Goal: Navigation & Orientation: Find specific page/section

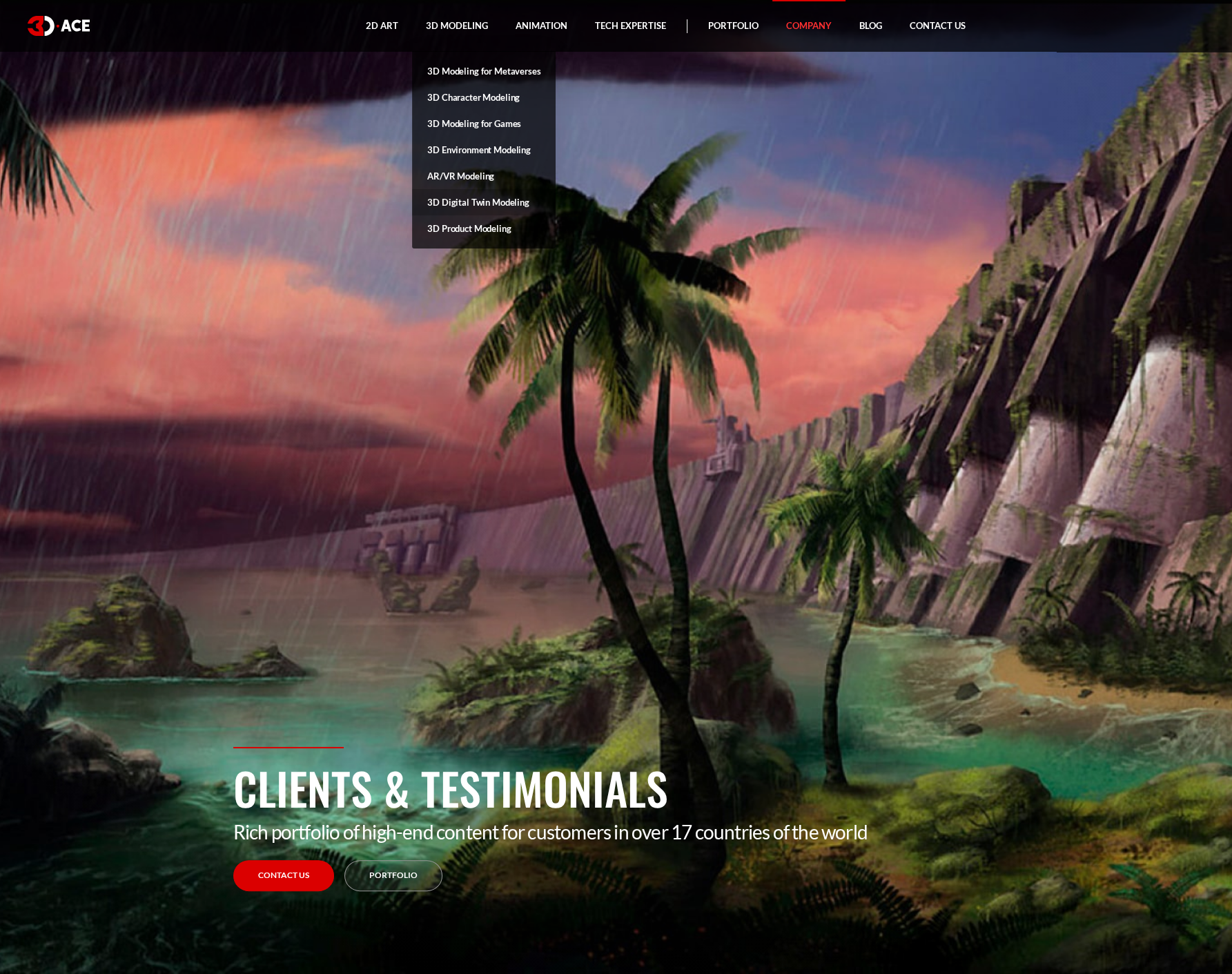
click at [483, 198] on link "3D Digital Twin Modeling" at bounding box center [484, 202] width 143 height 26
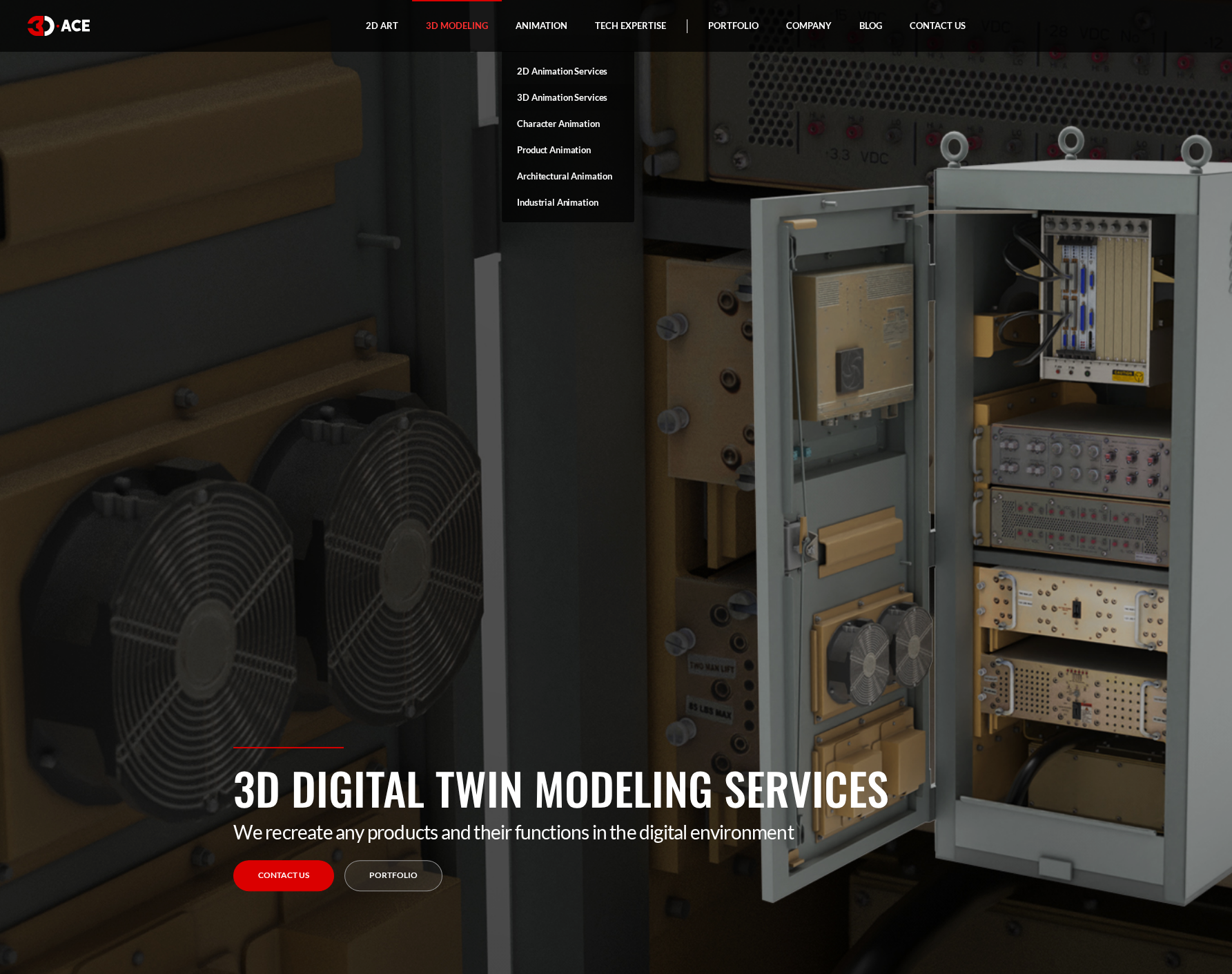
click at [566, 96] on link "3D Animation Services" at bounding box center [567, 97] width 133 height 26
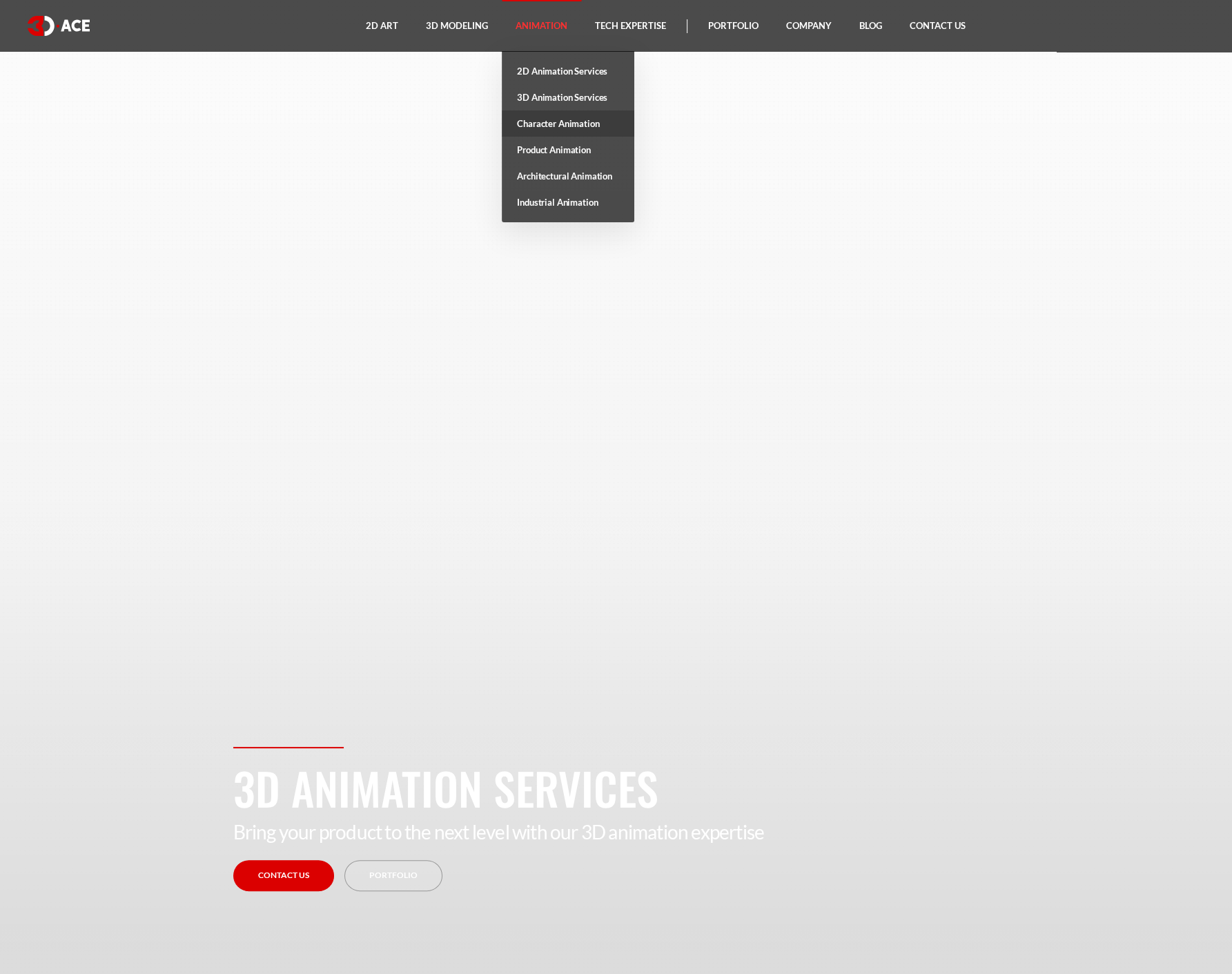
click at [560, 121] on link "Character Animation" at bounding box center [567, 123] width 133 height 26
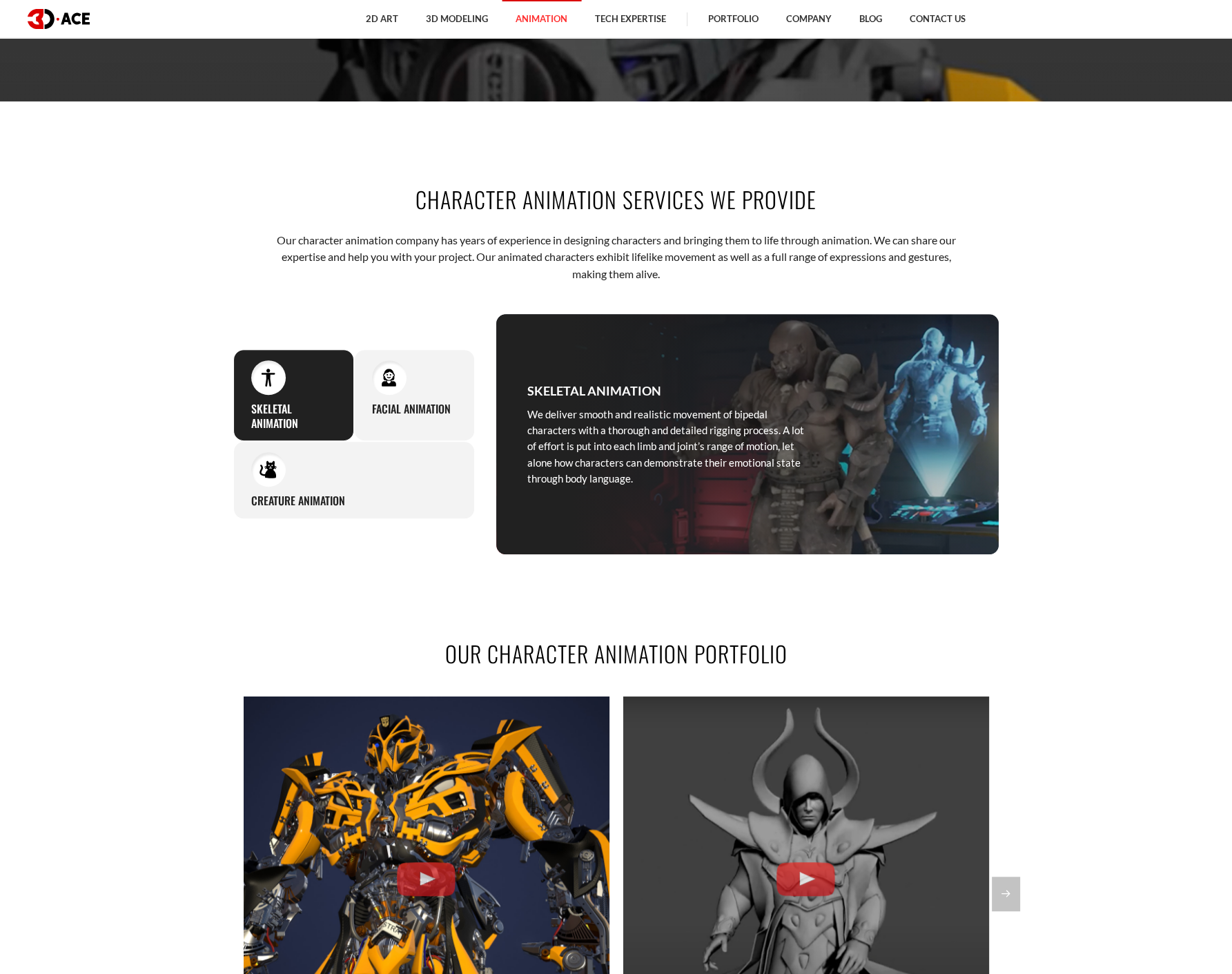
scroll to position [759, 0]
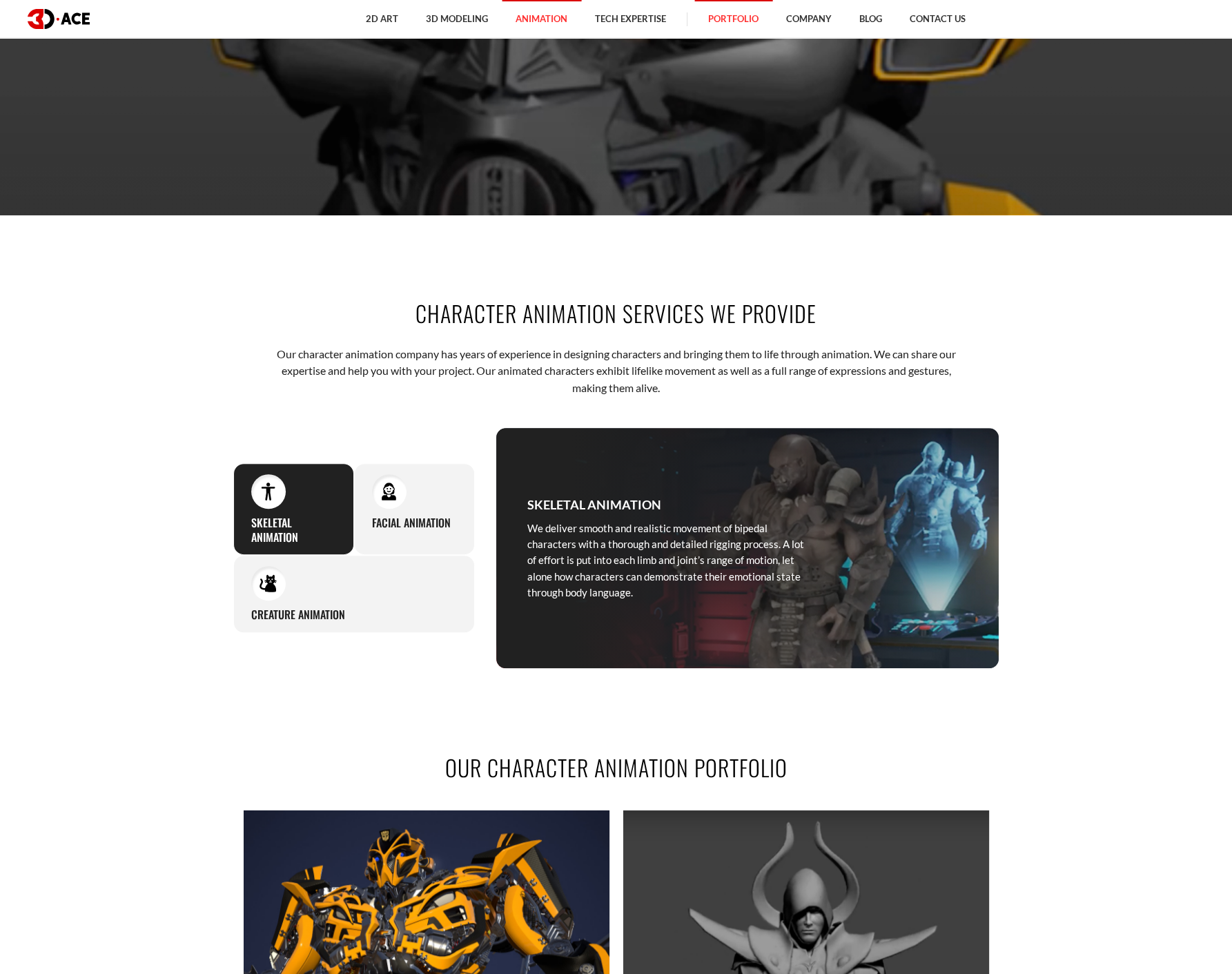
click at [734, 16] on link "Portfolio" at bounding box center [733, 19] width 78 height 38
